Goal: Task Accomplishment & Management: Manage account settings

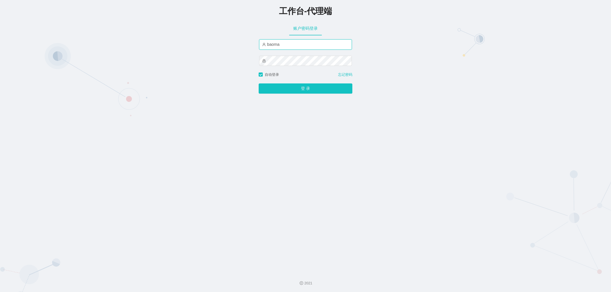
click at [288, 46] on input "baoma" at bounding box center [305, 44] width 93 height 10
type input "damao"
click at [294, 90] on button "登 录" at bounding box center [306, 88] width 94 height 10
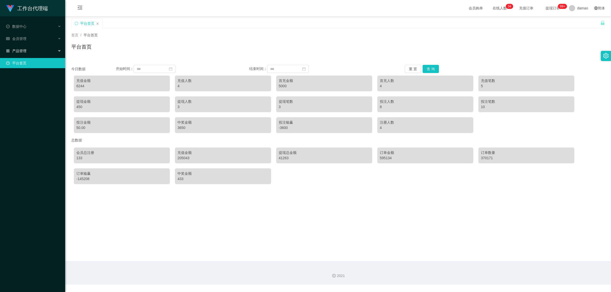
click at [23, 51] on span "产品管理" at bounding box center [16, 51] width 20 height 4
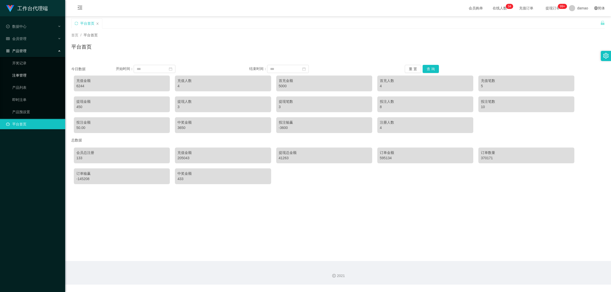
click at [25, 76] on link "注单管理" at bounding box center [36, 75] width 49 height 10
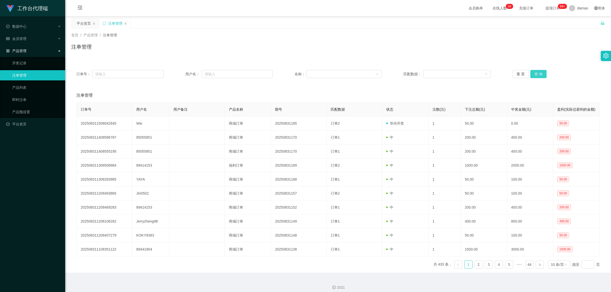
click at [536, 75] on button "查 询" at bounding box center [538, 74] width 16 height 8
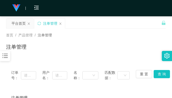
click at [99, 52] on div "注单管理" at bounding box center [86, 49] width 160 height 12
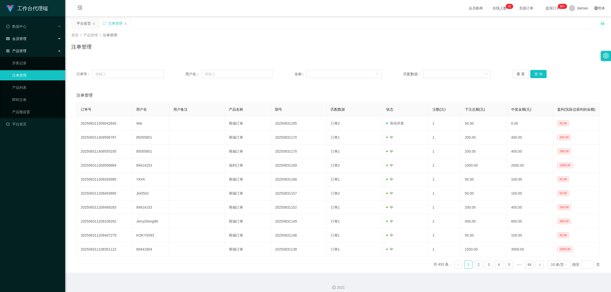
click at [22, 38] on span "会员管理" at bounding box center [16, 39] width 20 height 4
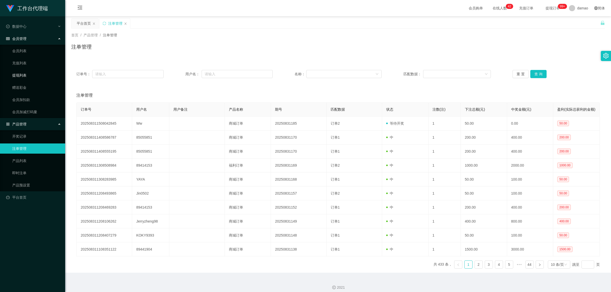
click at [25, 76] on link "提现列表" at bounding box center [36, 75] width 49 height 10
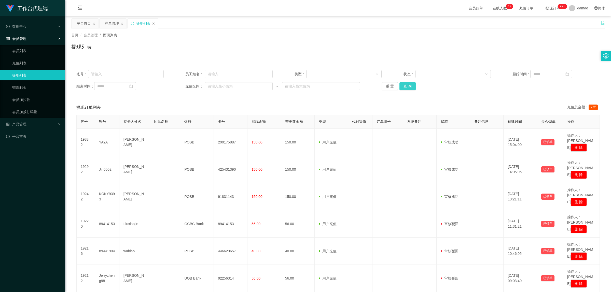
click at [408, 87] on button "查 询" at bounding box center [407, 86] width 16 height 8
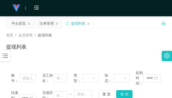
drag, startPoint x: 139, startPoint y: 34, endPoint x: 136, endPoint y: 31, distance: 4.1
click at [139, 34] on div "首页 / 会员管理 / 提现列表 /" at bounding box center [86, 35] width 160 height 5
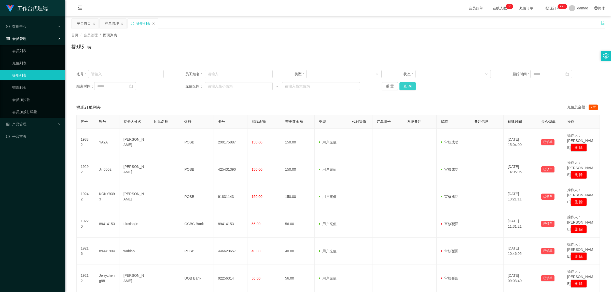
click at [406, 87] on button "查 询" at bounding box center [407, 86] width 16 height 8
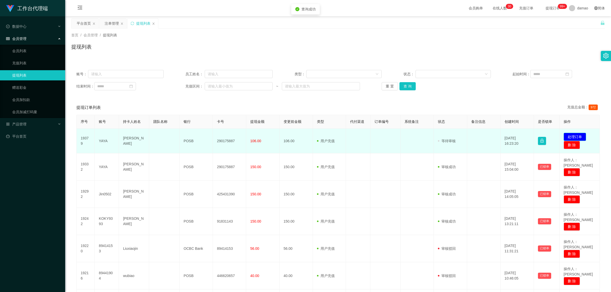
click at [573, 135] on button "处理订单" at bounding box center [574, 137] width 22 height 8
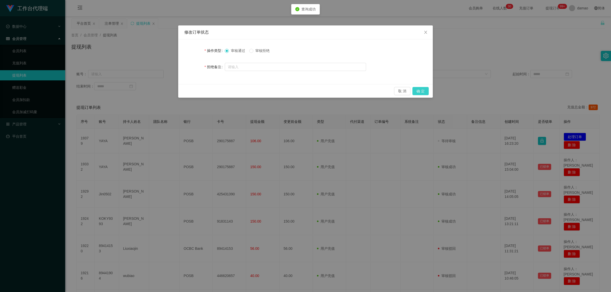
click at [419, 90] on button "确 定" at bounding box center [420, 91] width 16 height 8
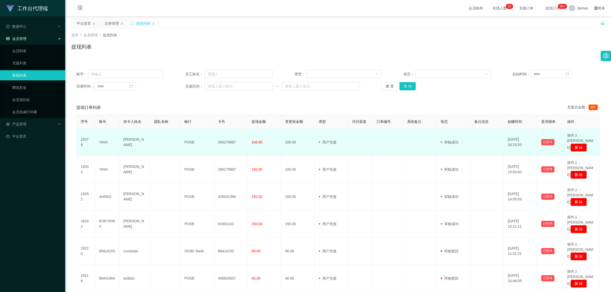
click at [229, 140] on td "290175887" at bounding box center [231, 142] width 34 height 27
copy td "290175887"
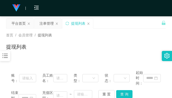
click at [109, 46] on div "提现列表" at bounding box center [86, 49] width 160 height 12
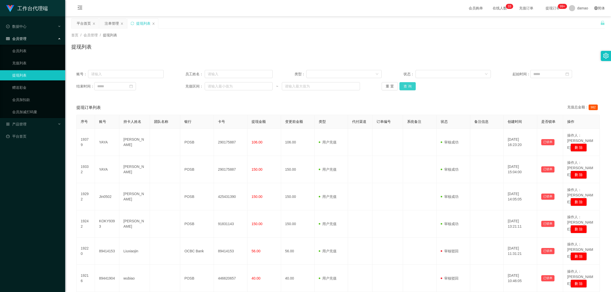
click at [407, 84] on button "查 询" at bounding box center [407, 86] width 16 height 8
click at [407, 84] on div "重 置 查 询" at bounding box center [424, 86] width 87 height 8
